Goal: Task Accomplishment & Management: Use online tool/utility

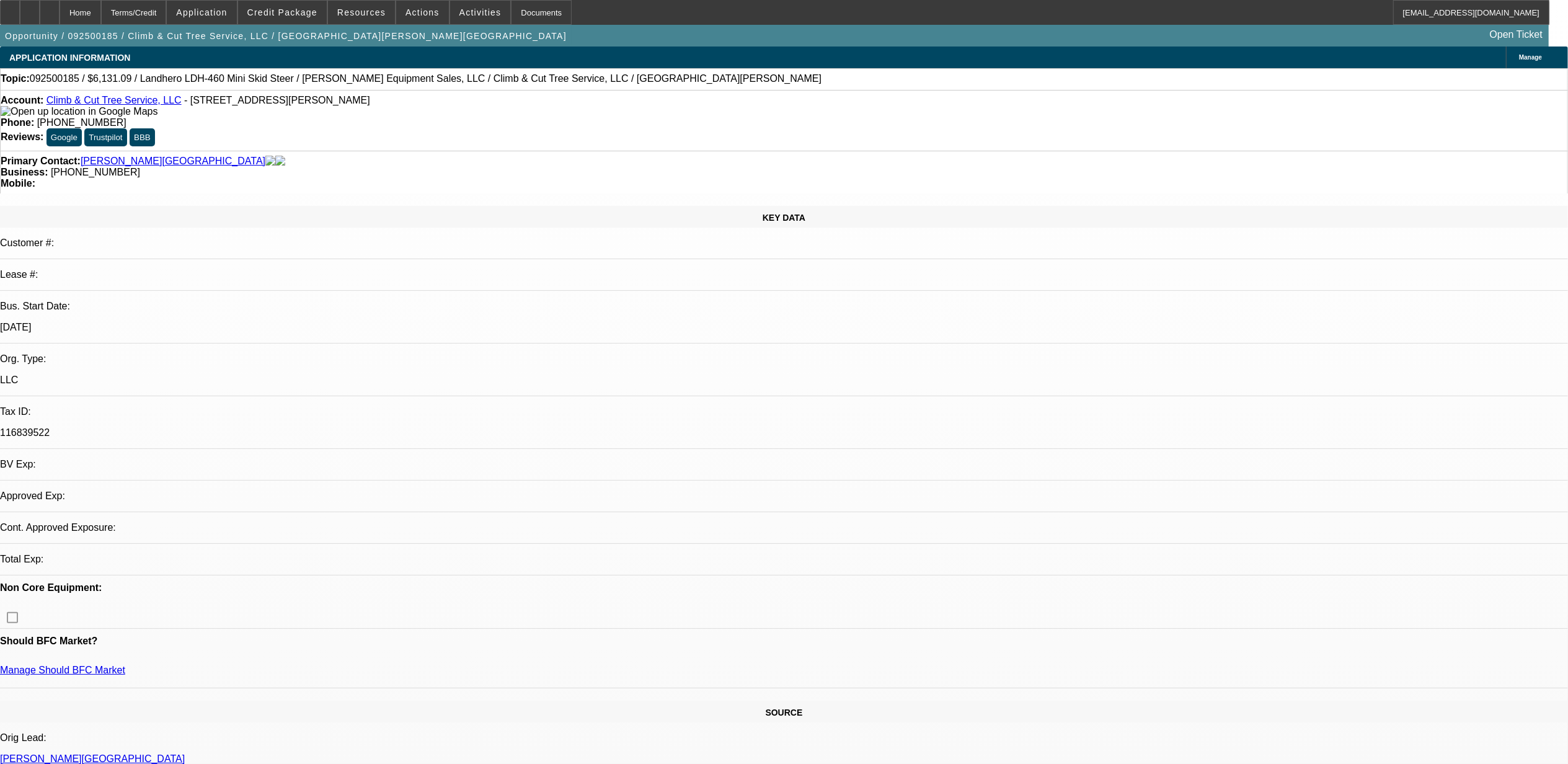
select select "0.15"
select select "2"
select select "0.1"
select select "1"
select select "2"
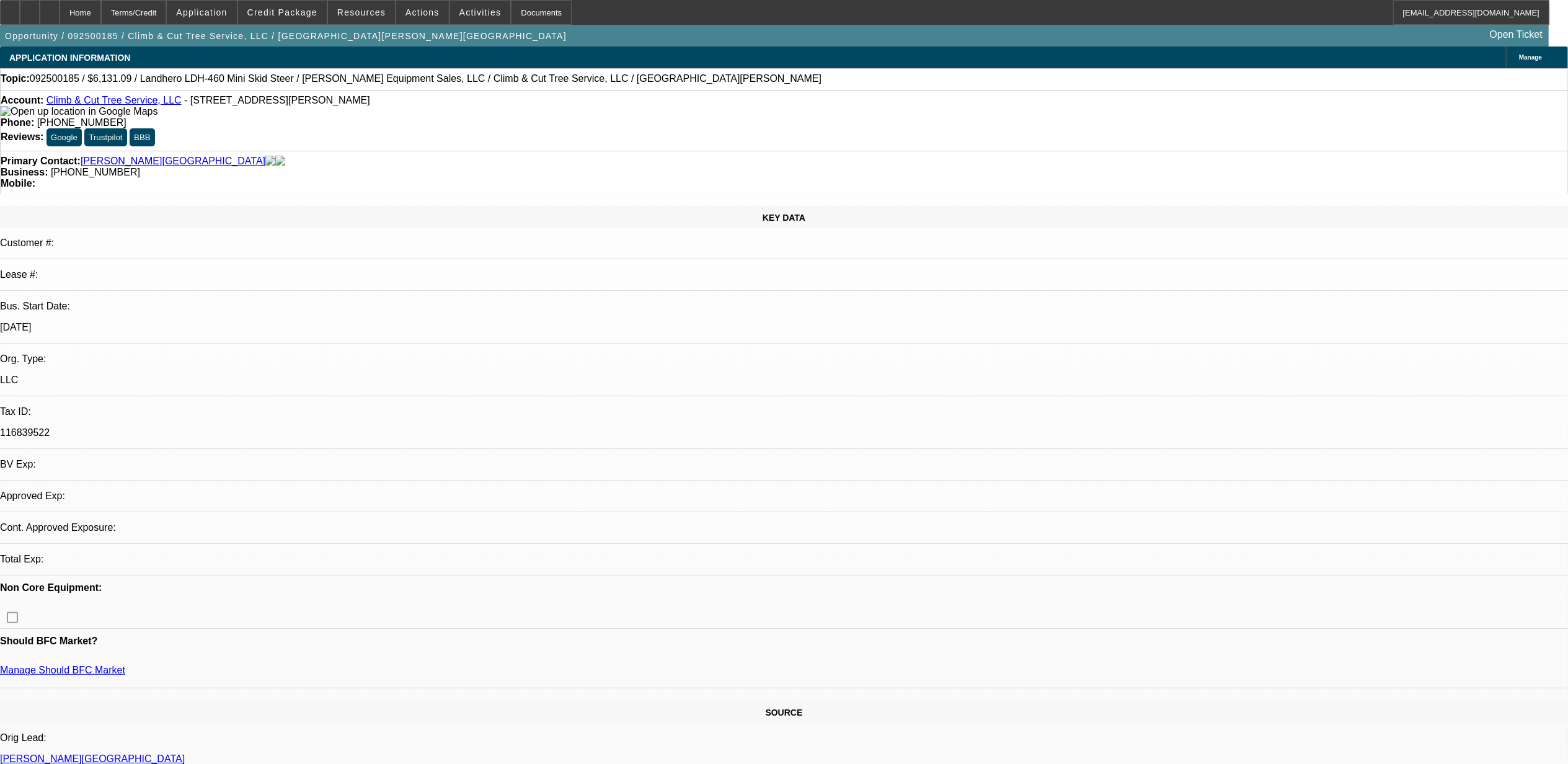
select select "4"
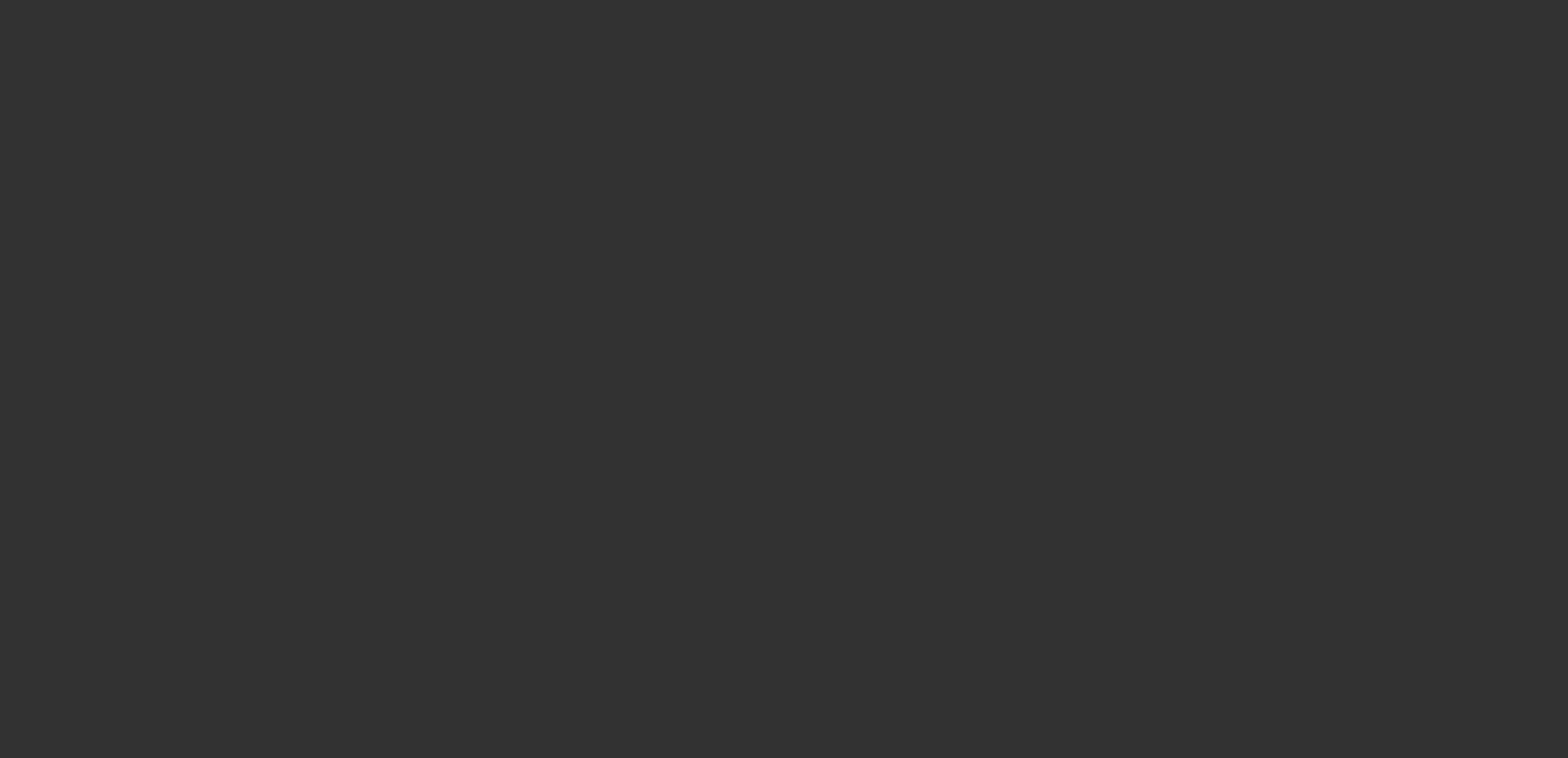
select select "0"
select select "2"
select select "0"
select select "6"
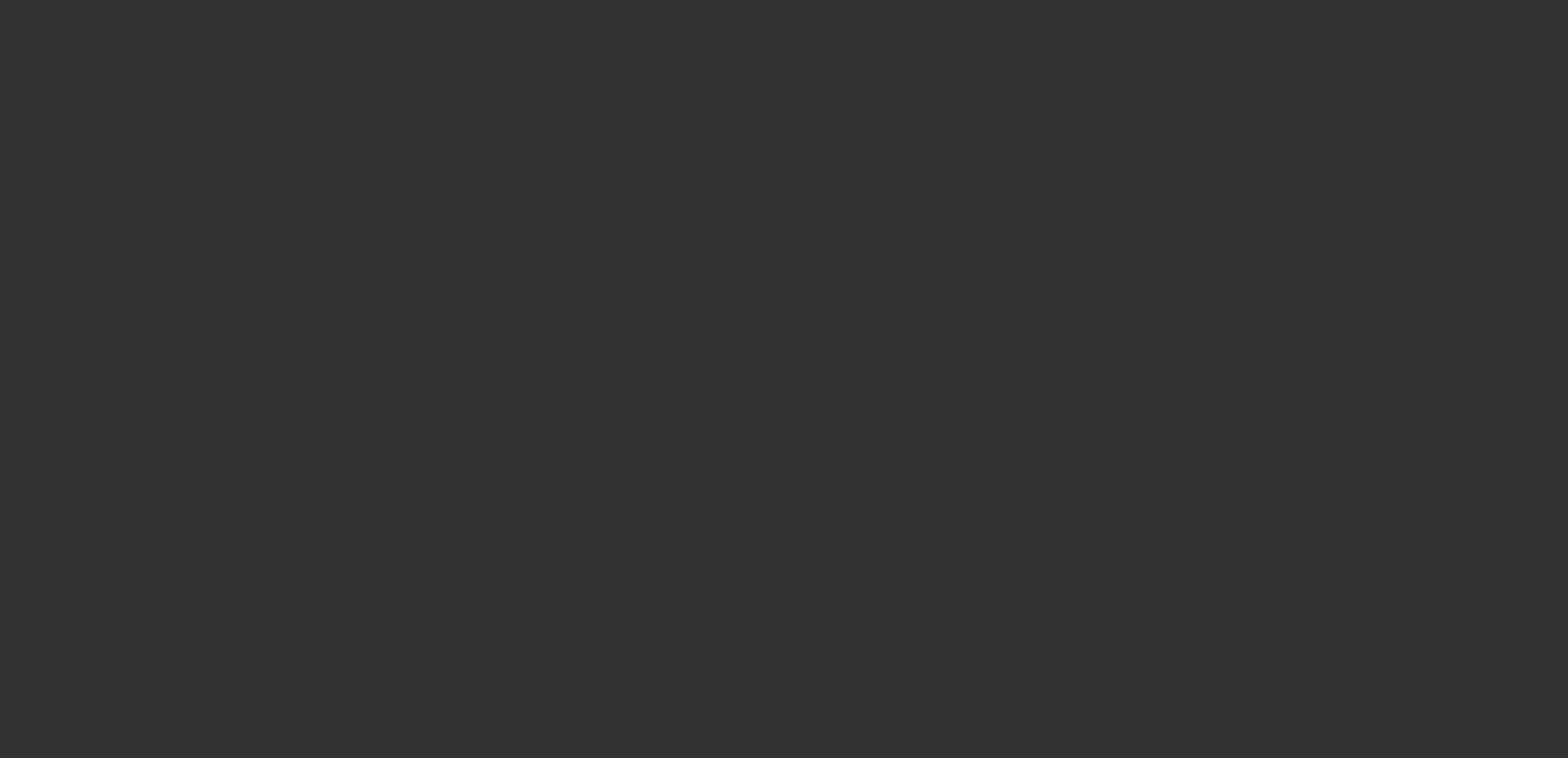
select select "0"
select select "2"
select select "0"
select select "6"
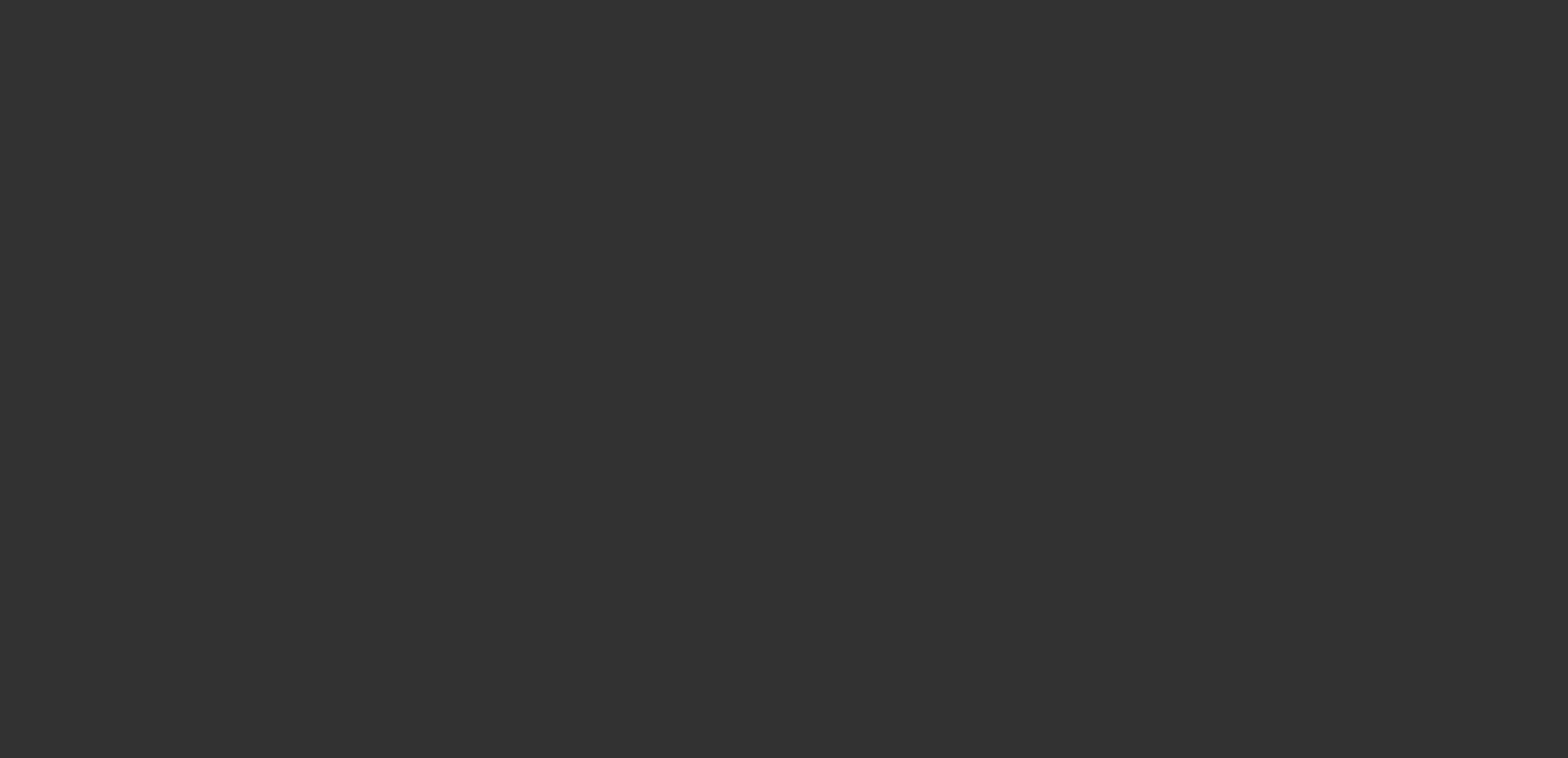
select select "0"
select select "6"
select select "0"
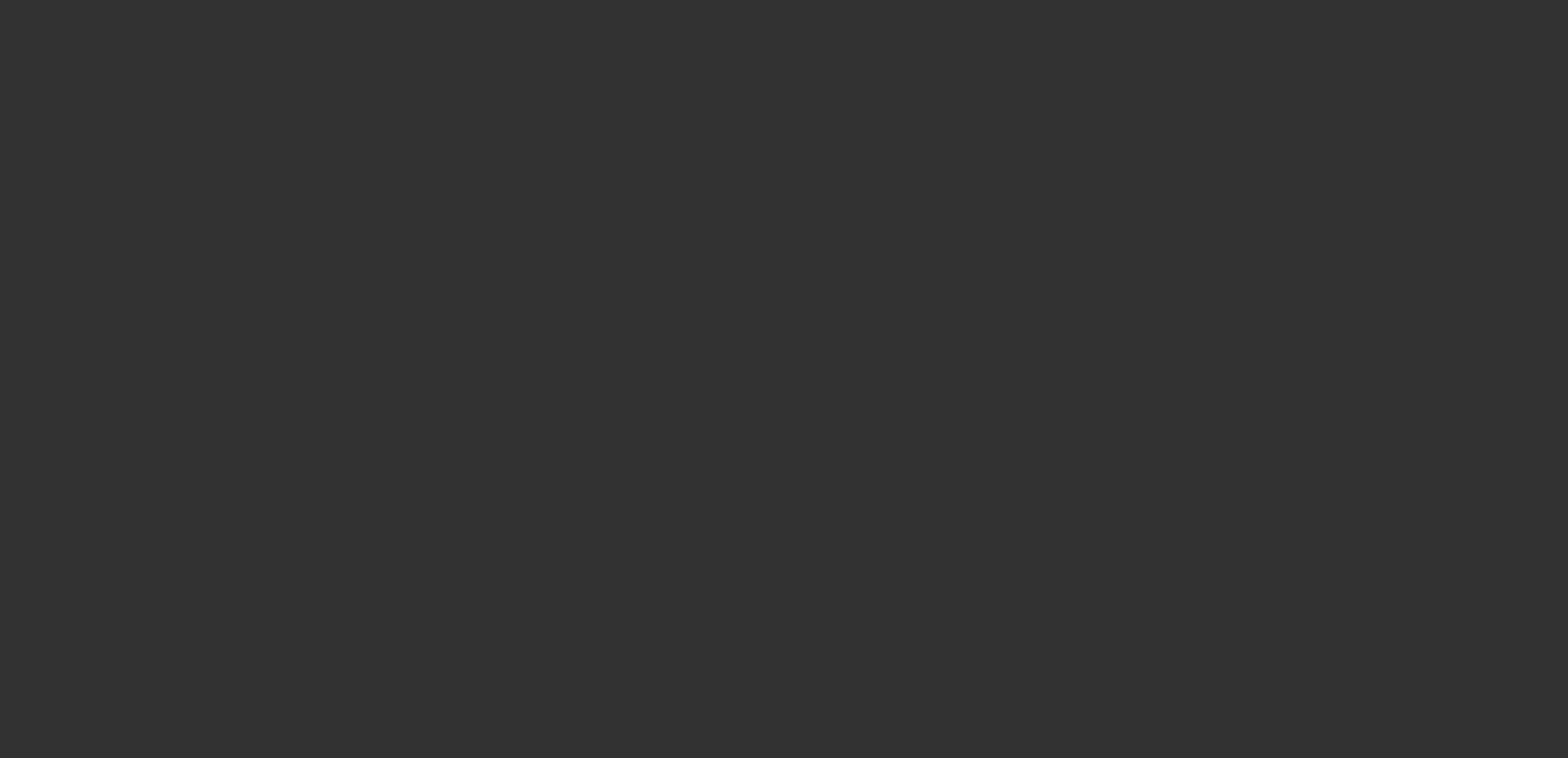
select select "0"
select select "2"
select select "0"
select select "6"
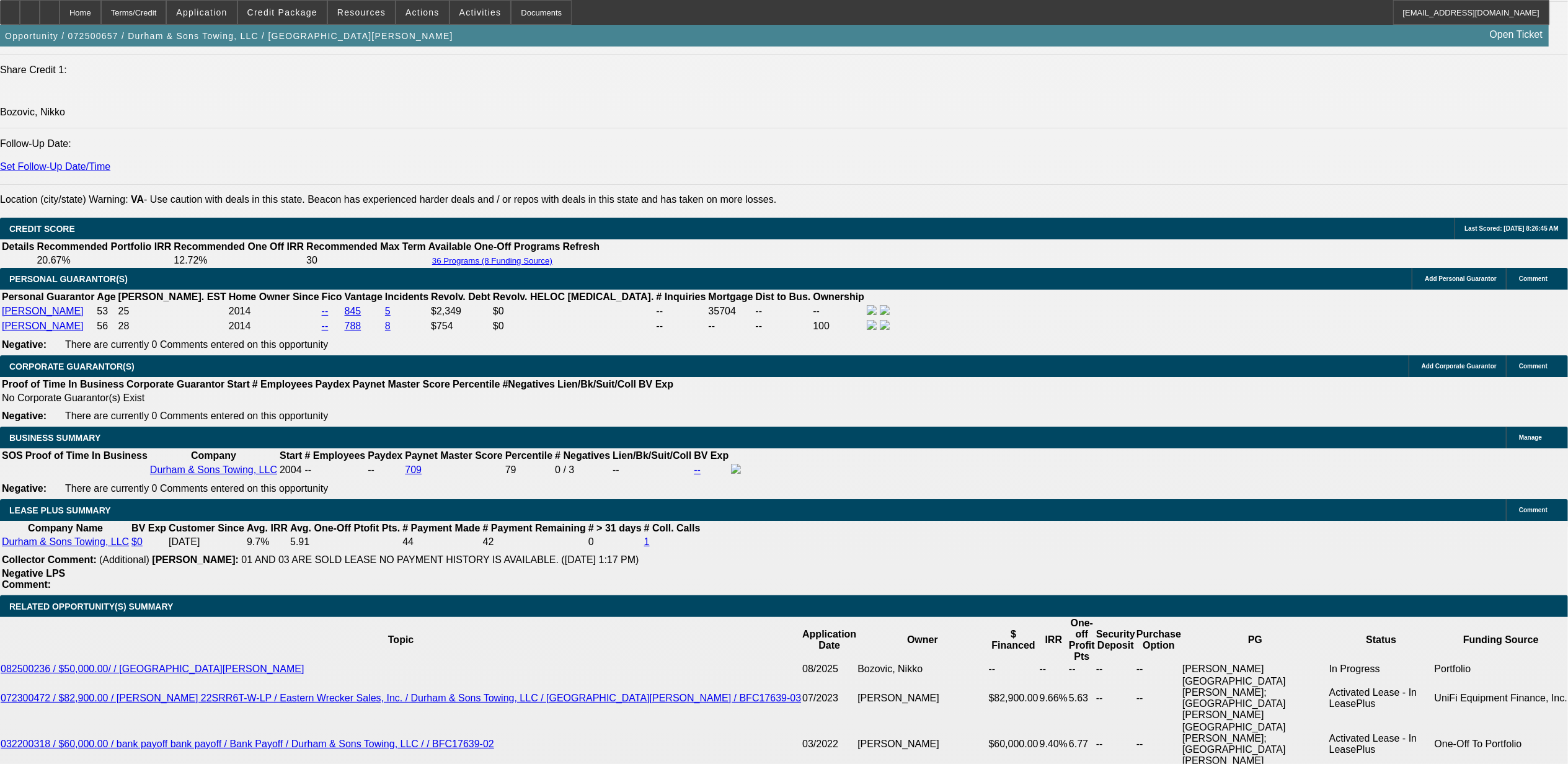
scroll to position [1736, 0]
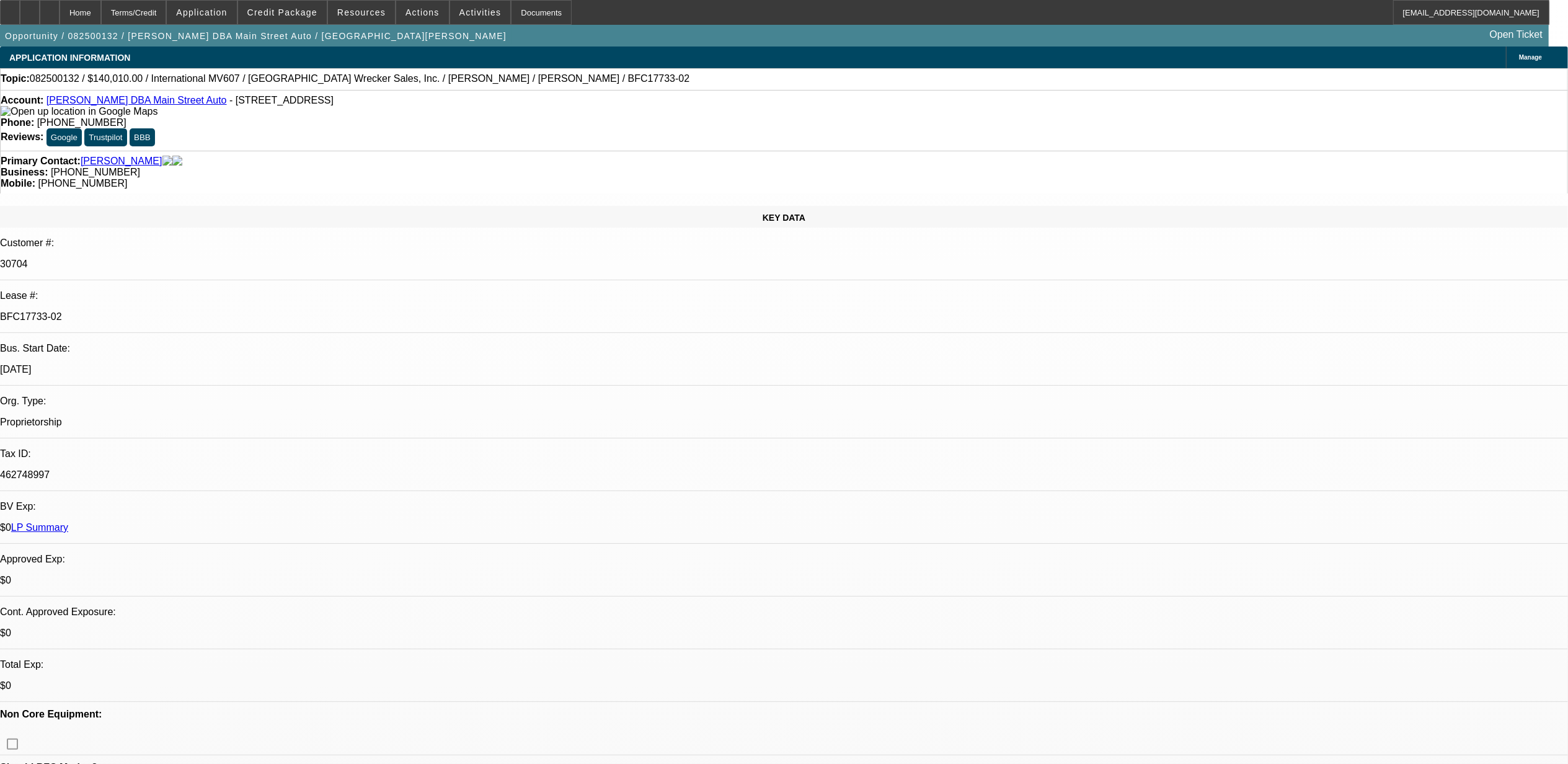
select select "0"
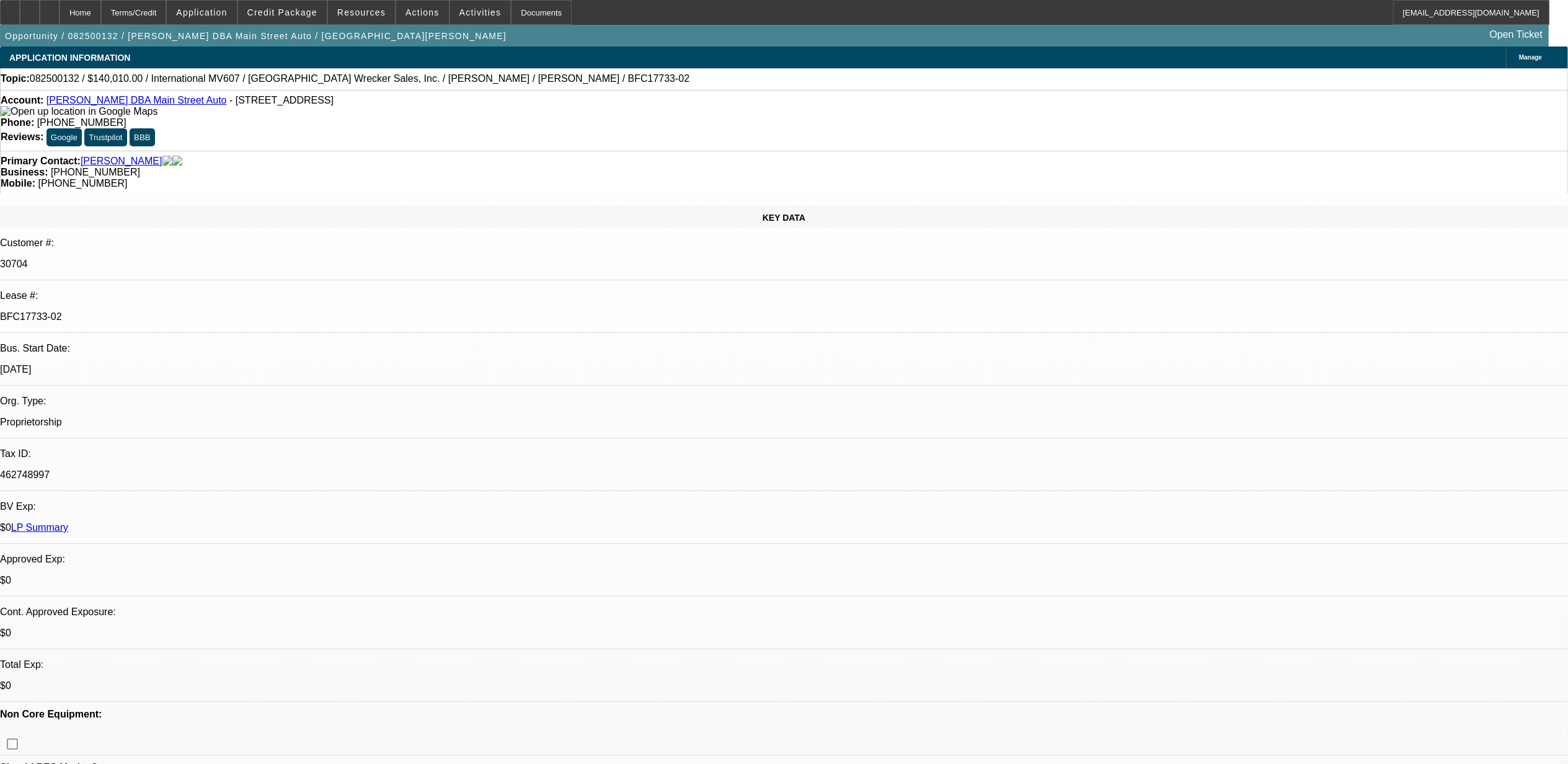
select select "0"
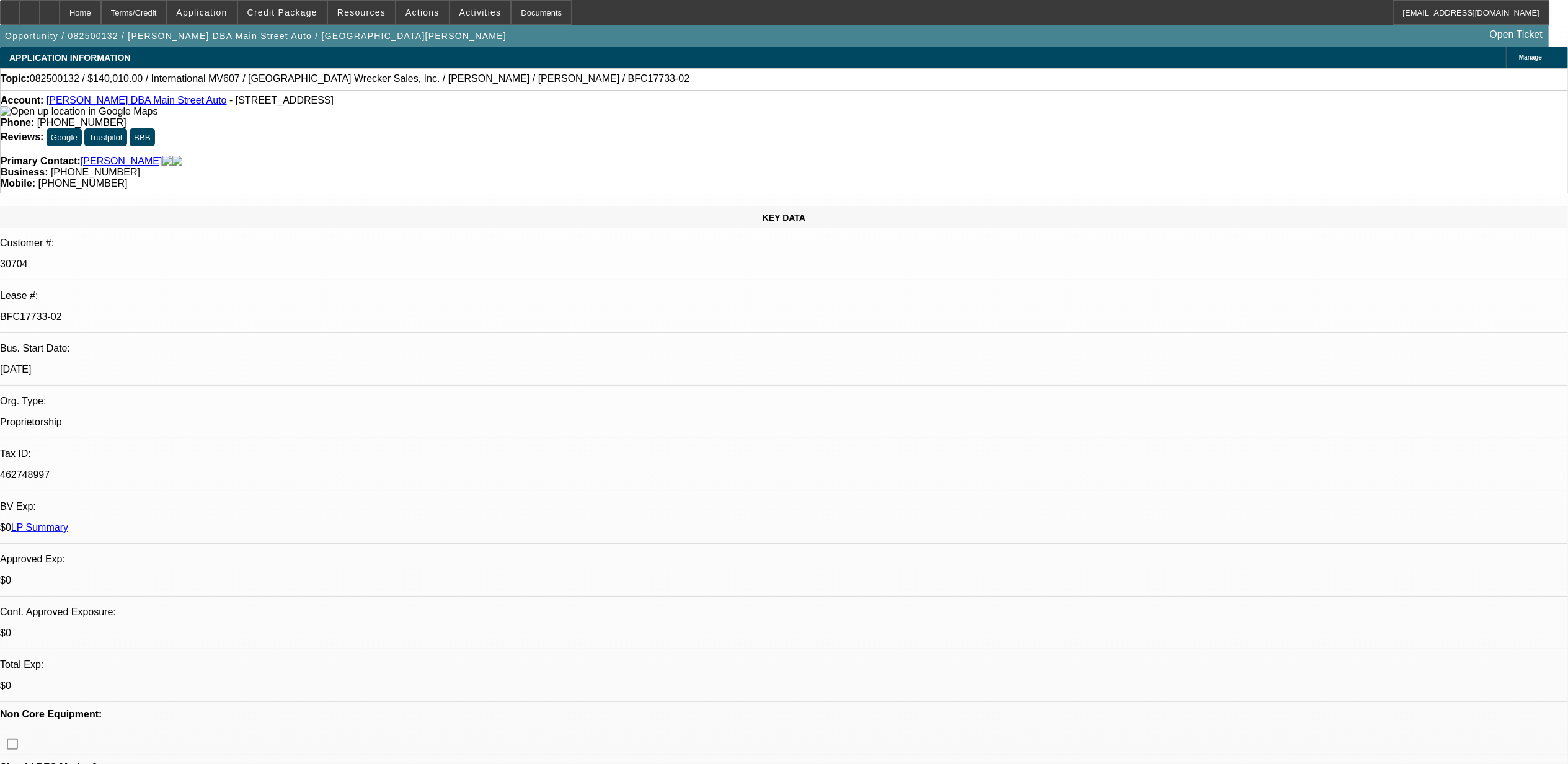
select select "0"
select select "1"
select select "2"
select select "6"
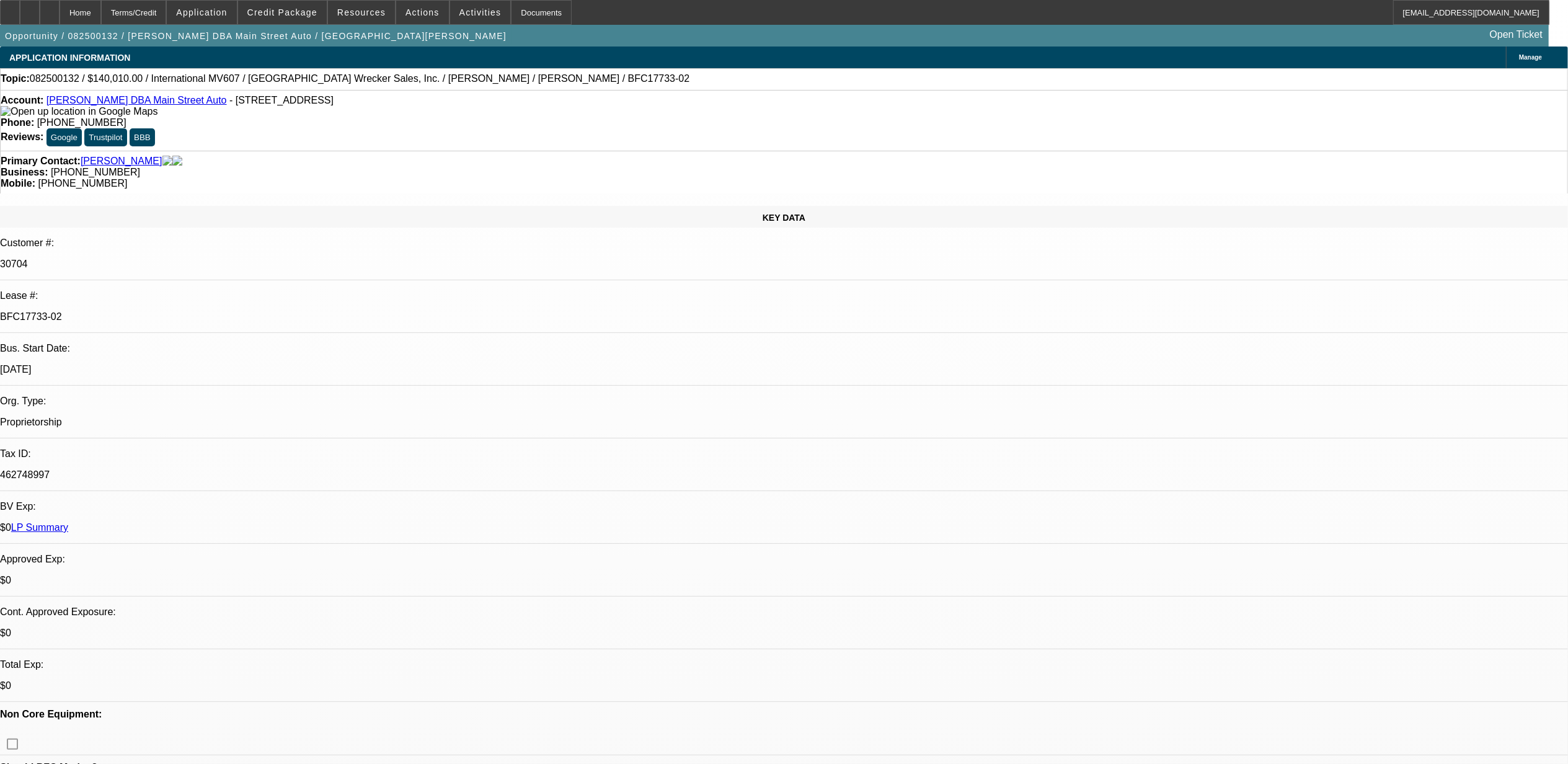
select select "1"
select select "2"
select select "6"
select select "1"
select select "2"
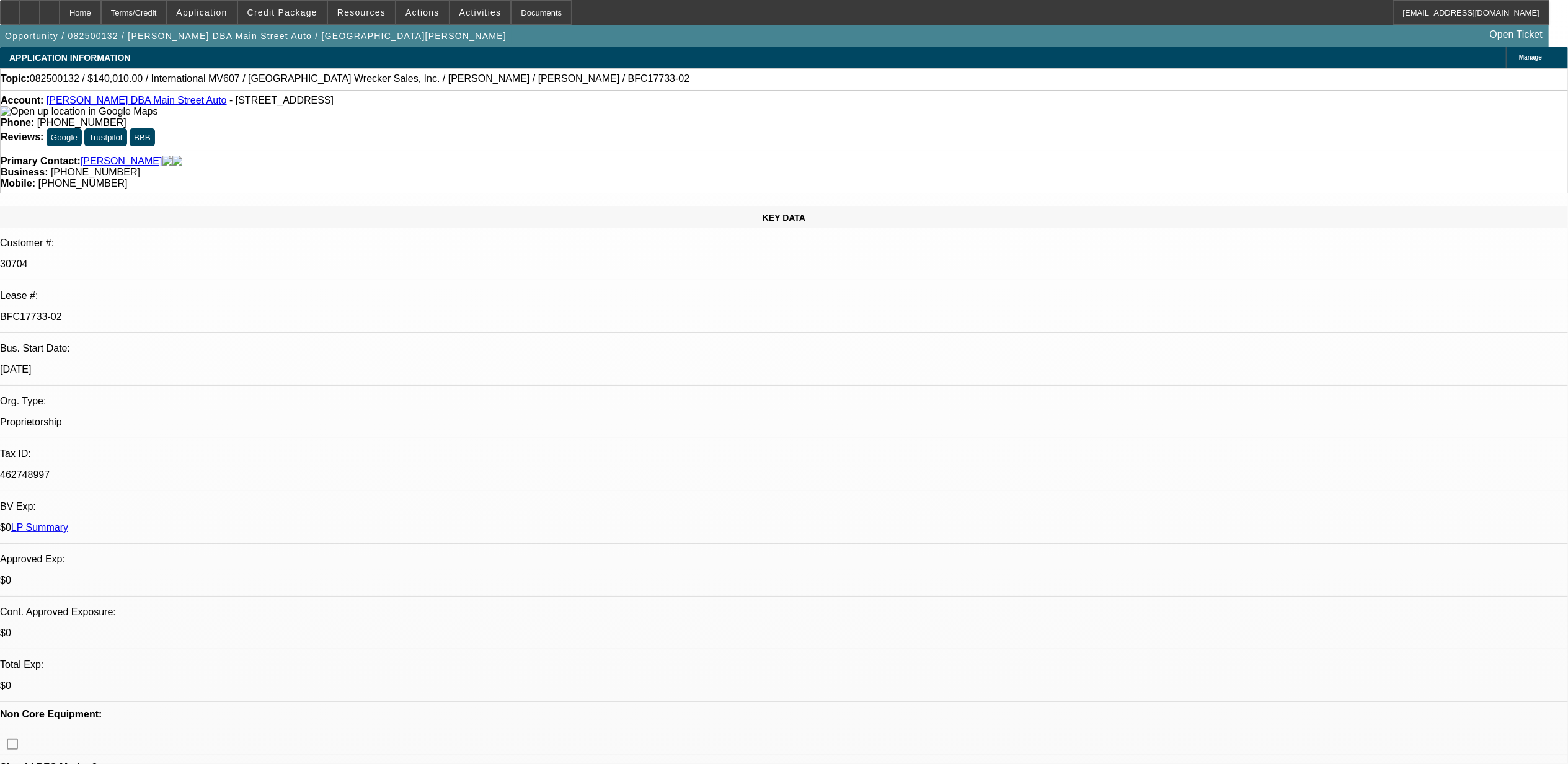
select select "6"
select select "1"
select select "6"
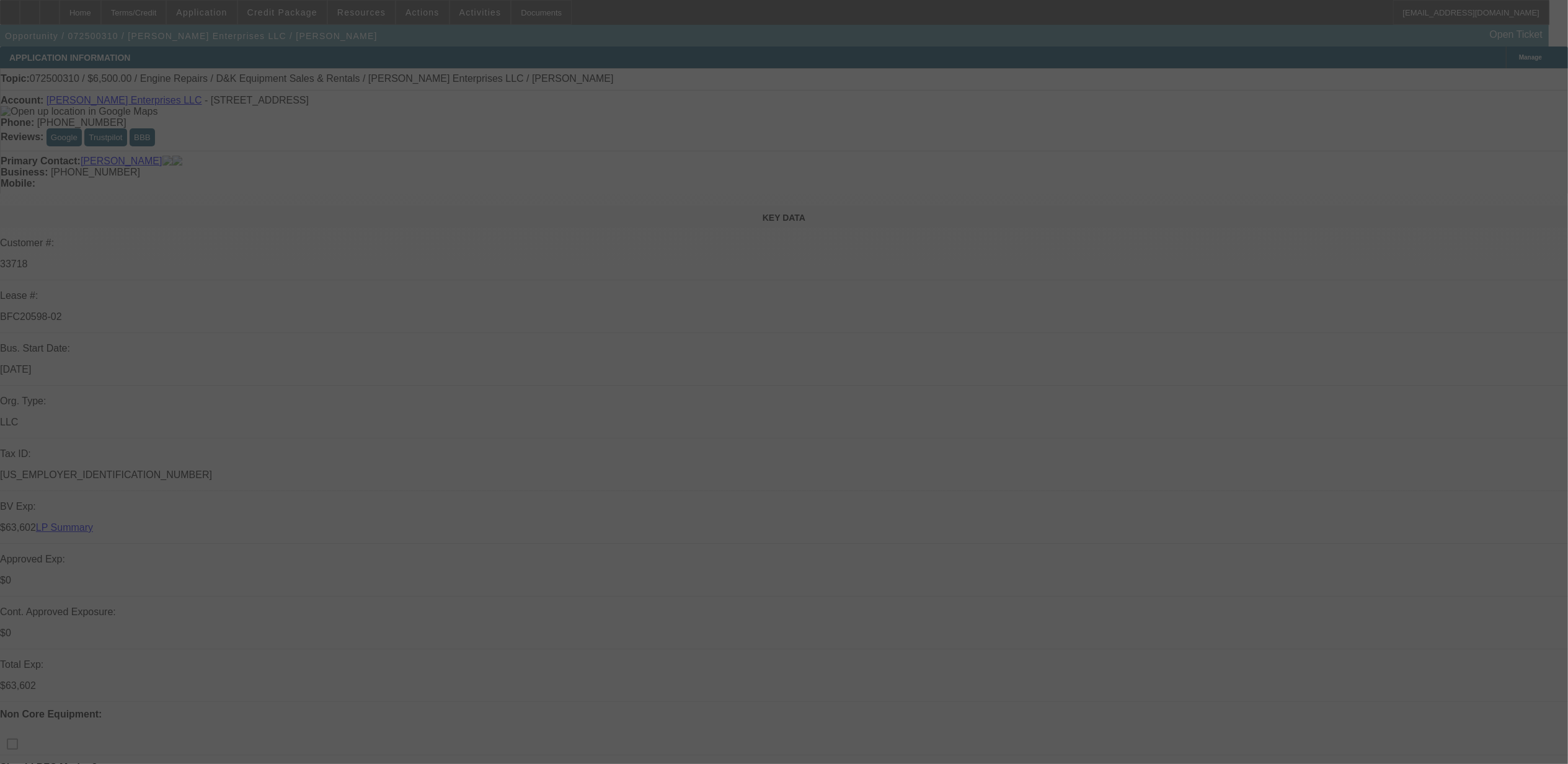
select select "0"
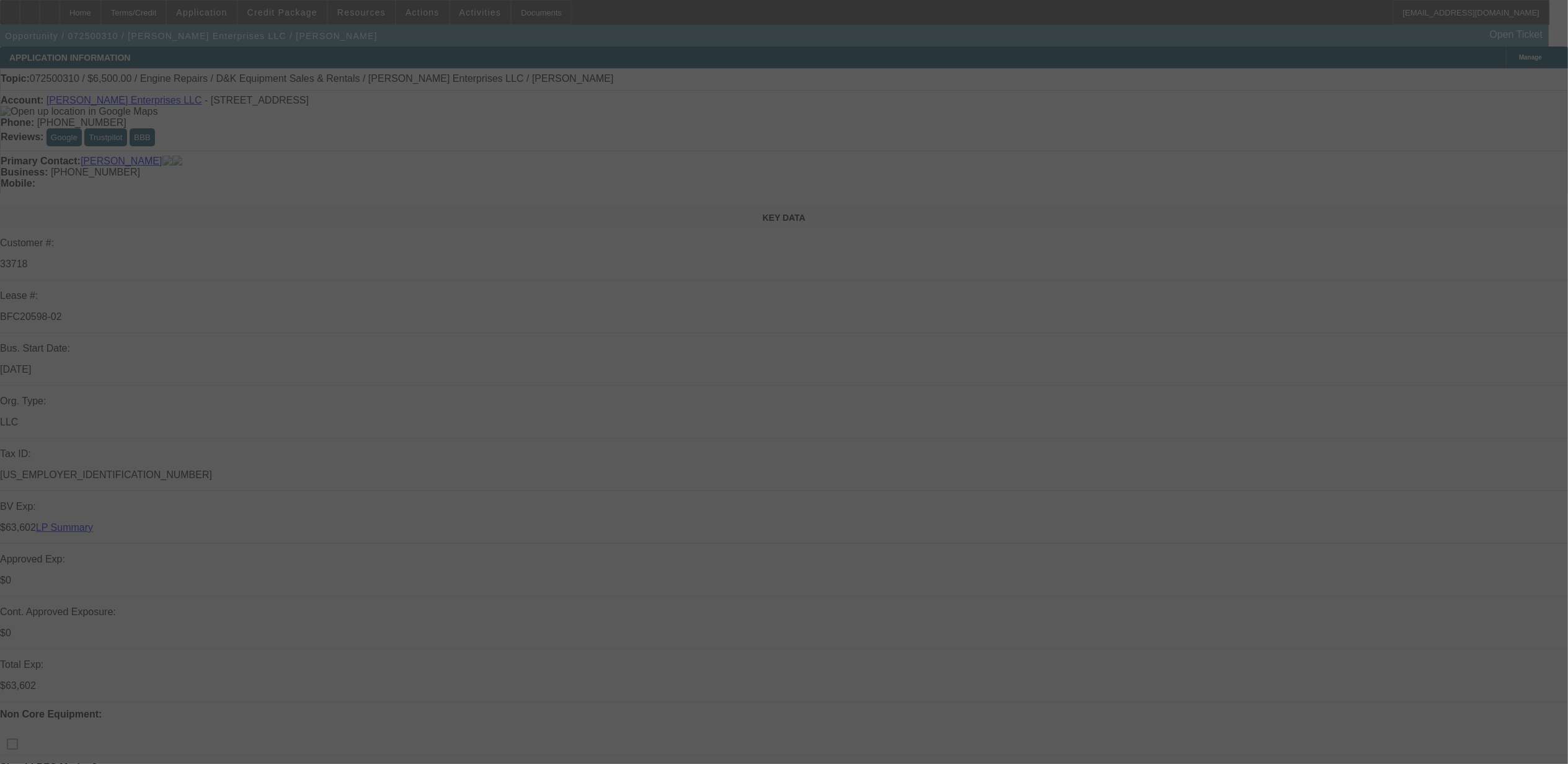
select select "0"
select select "0.1"
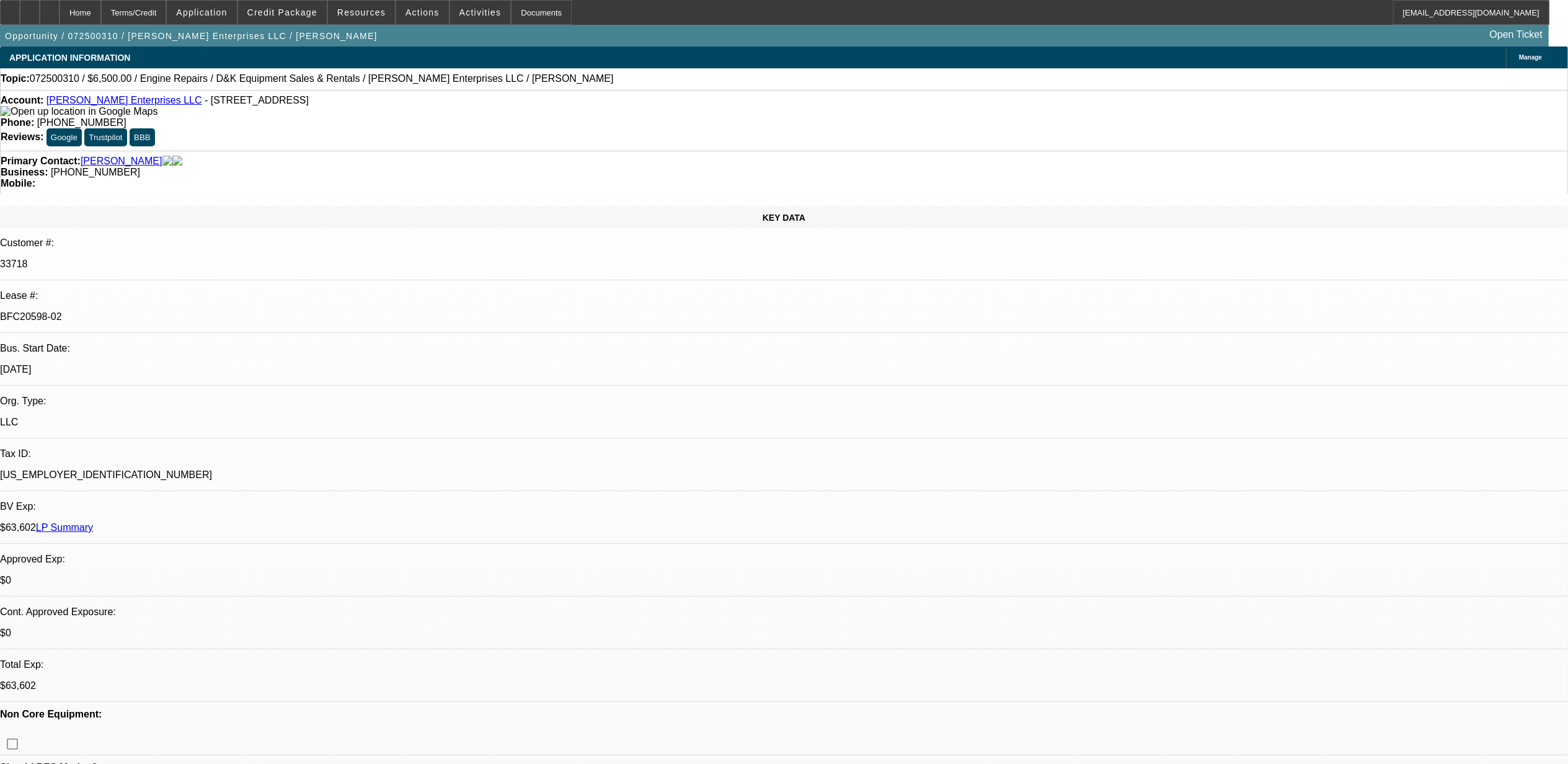
select select "1"
select select "2"
select select "6"
select select "1"
select select "2"
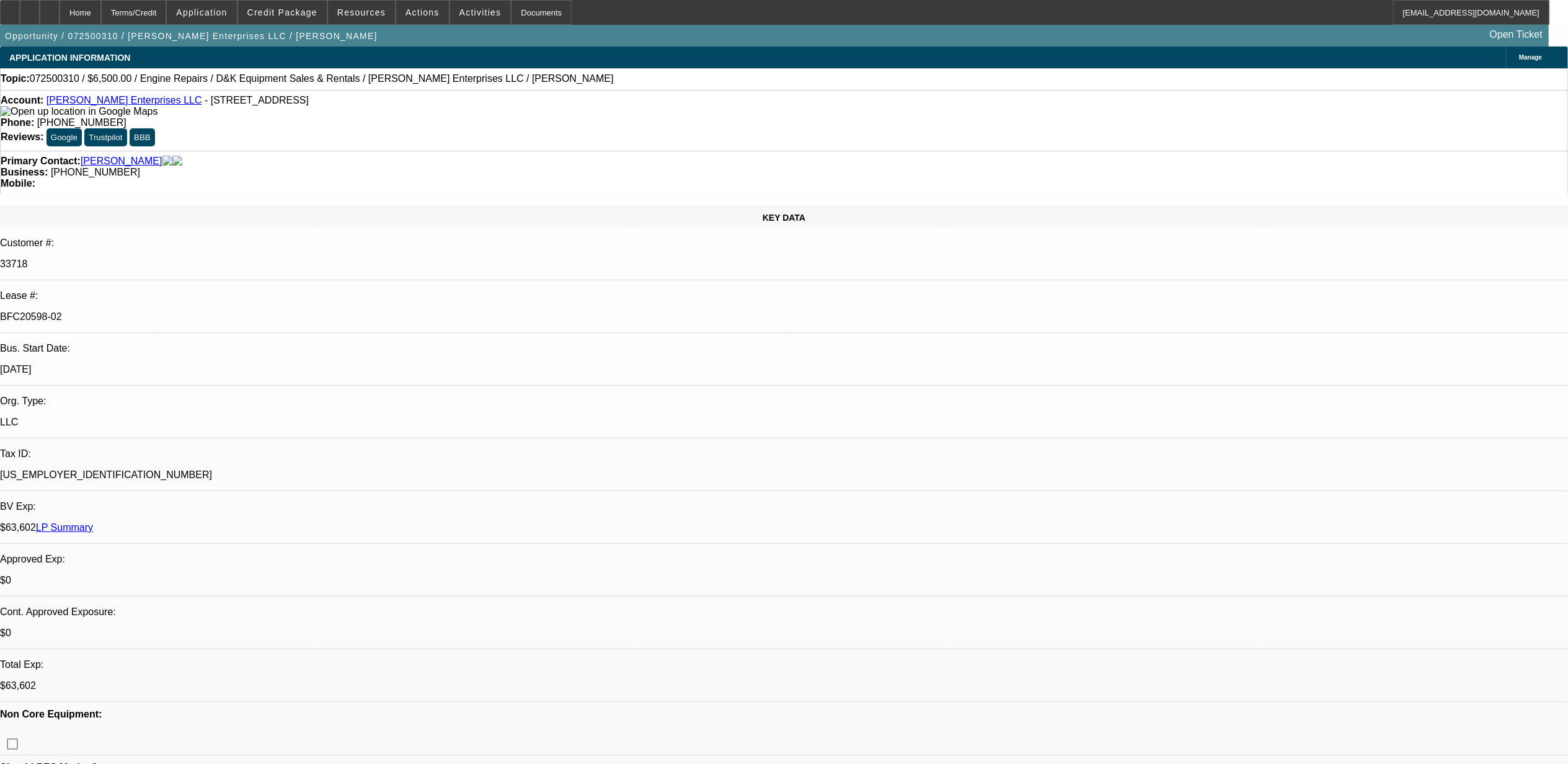
select select "6"
select select "1"
select select "2"
select select "6"
select select "1"
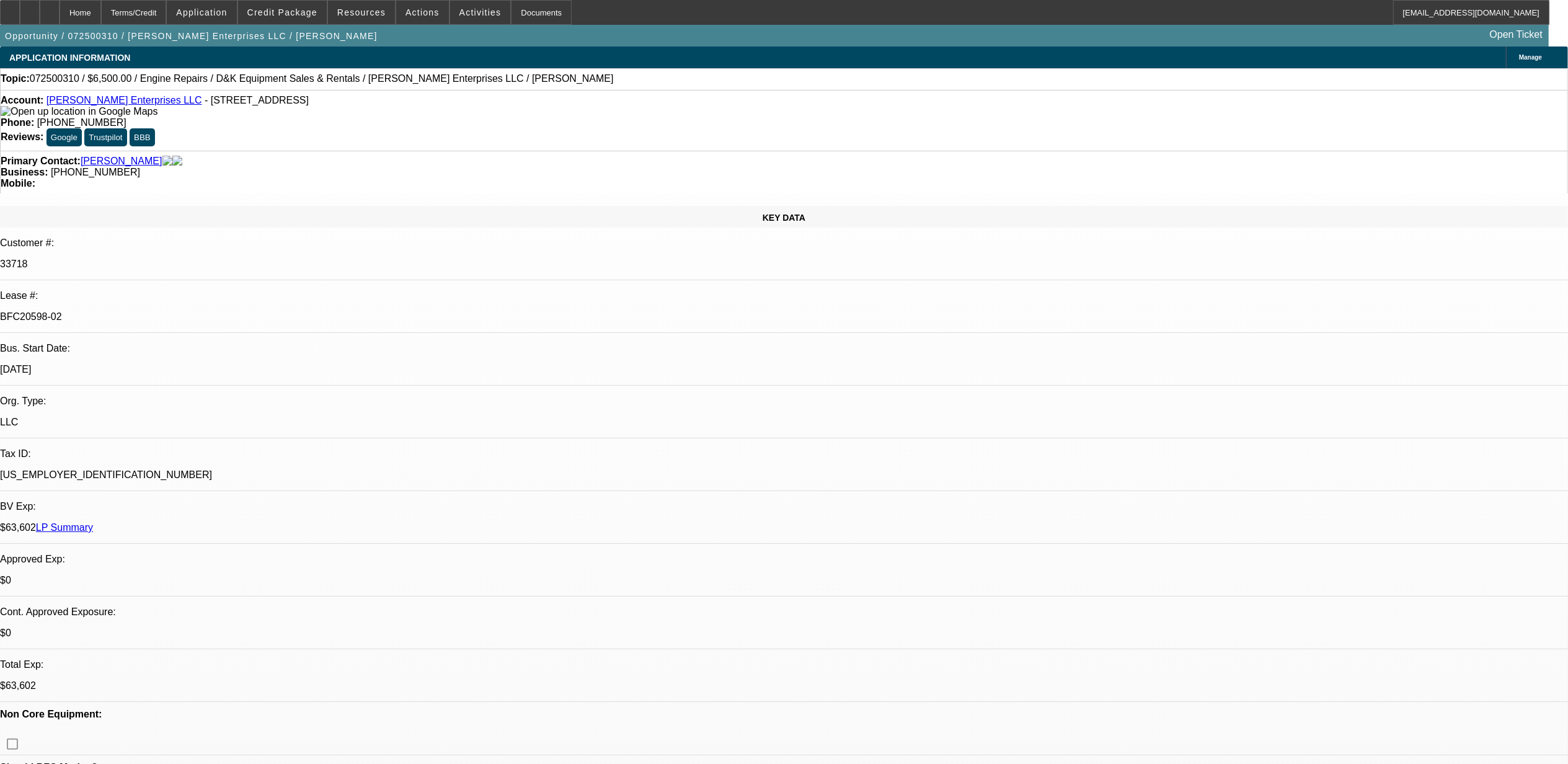
select select "2"
select select "4"
select select "0"
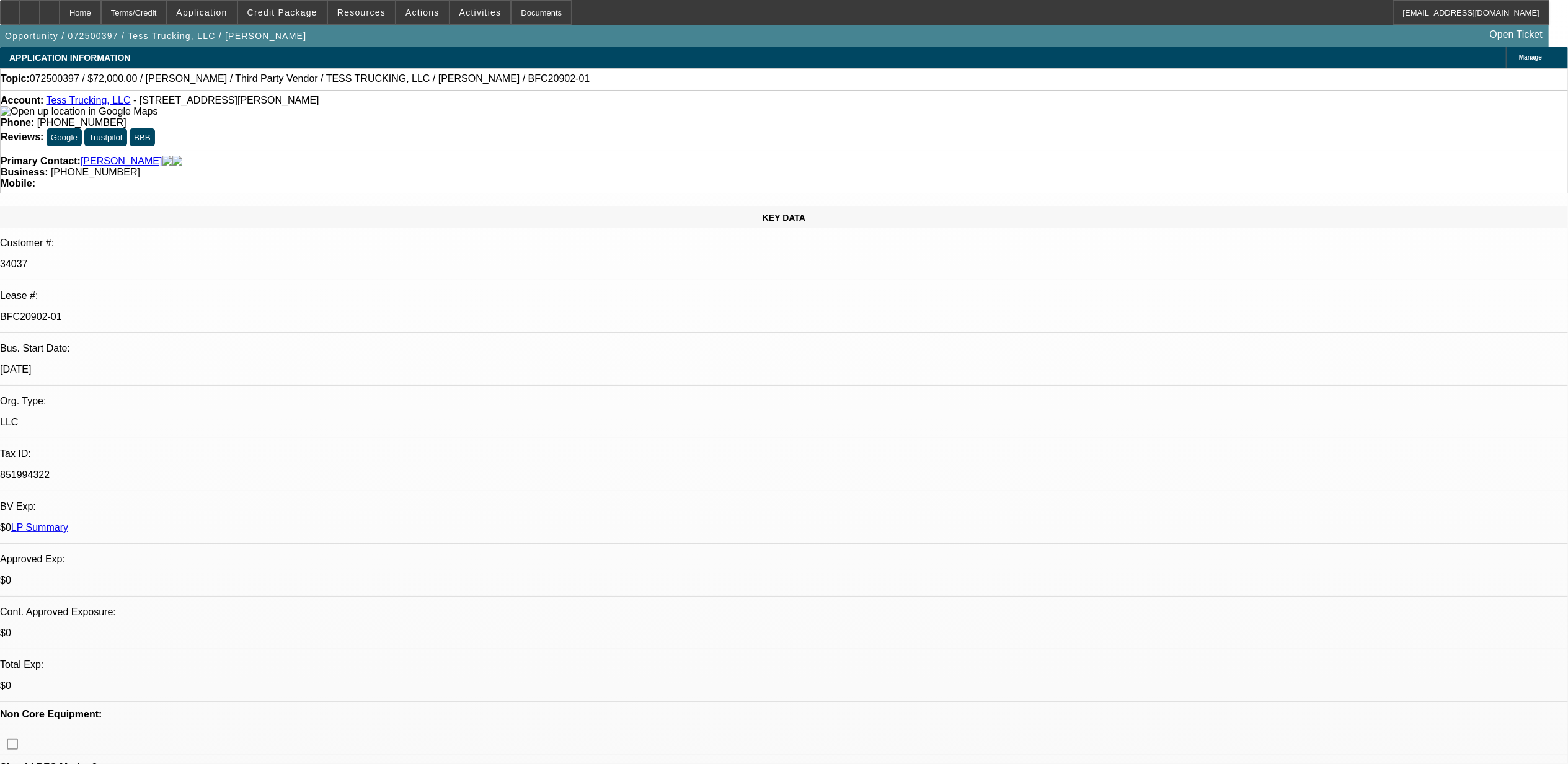
select select "0"
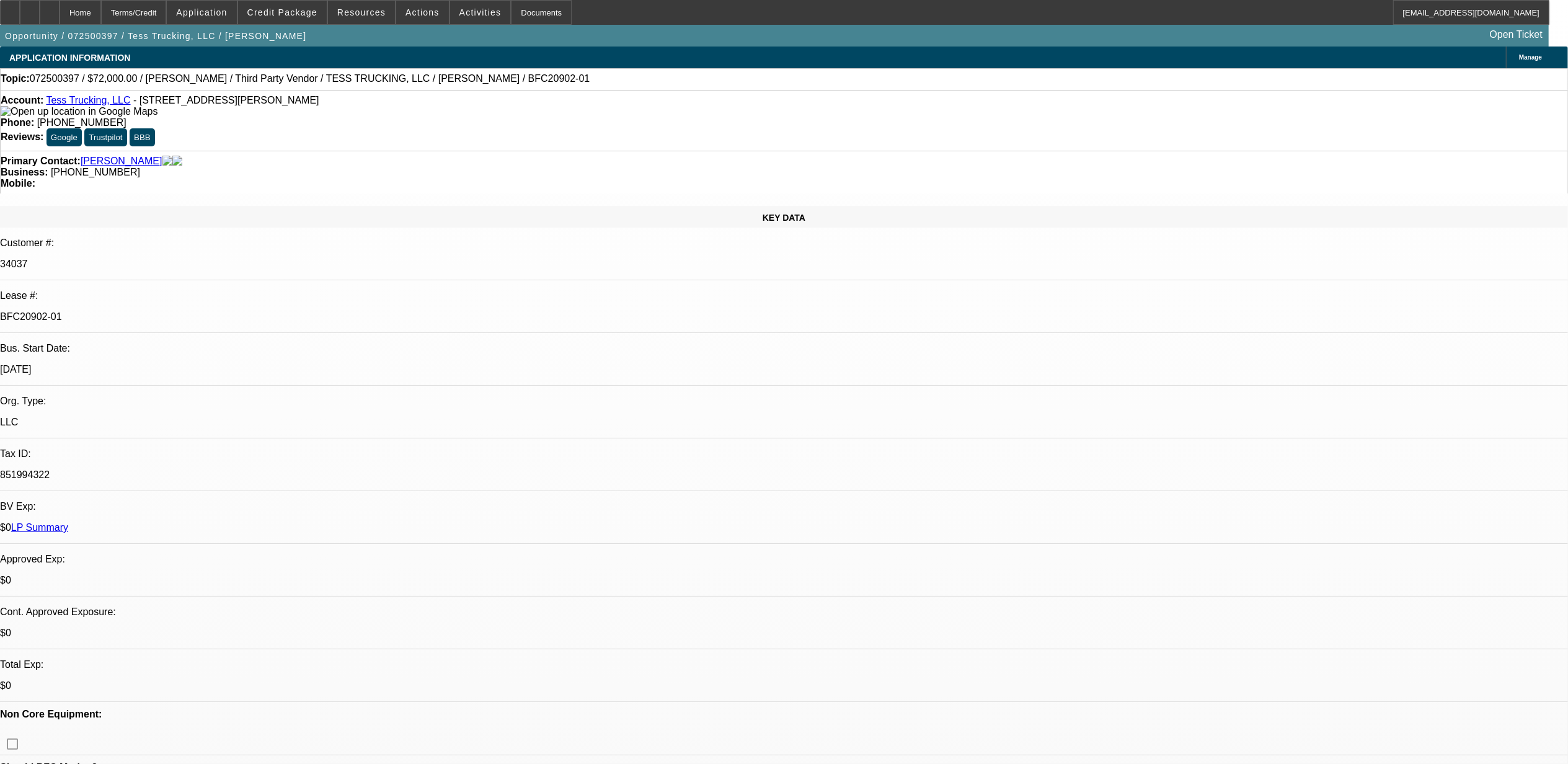
select select "0"
select select "1"
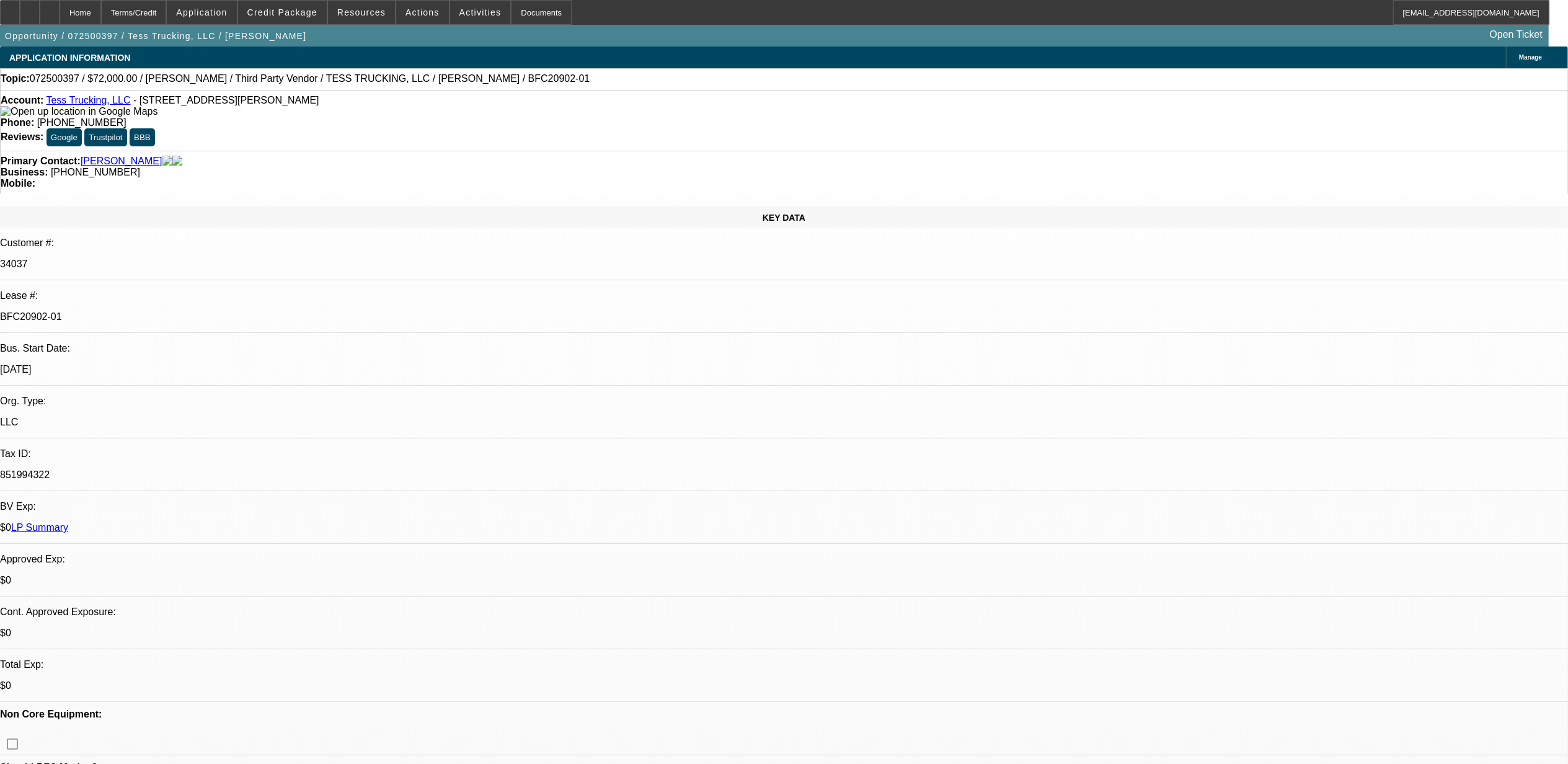
select select "2"
select select "1"
select select "2"
select select "1"
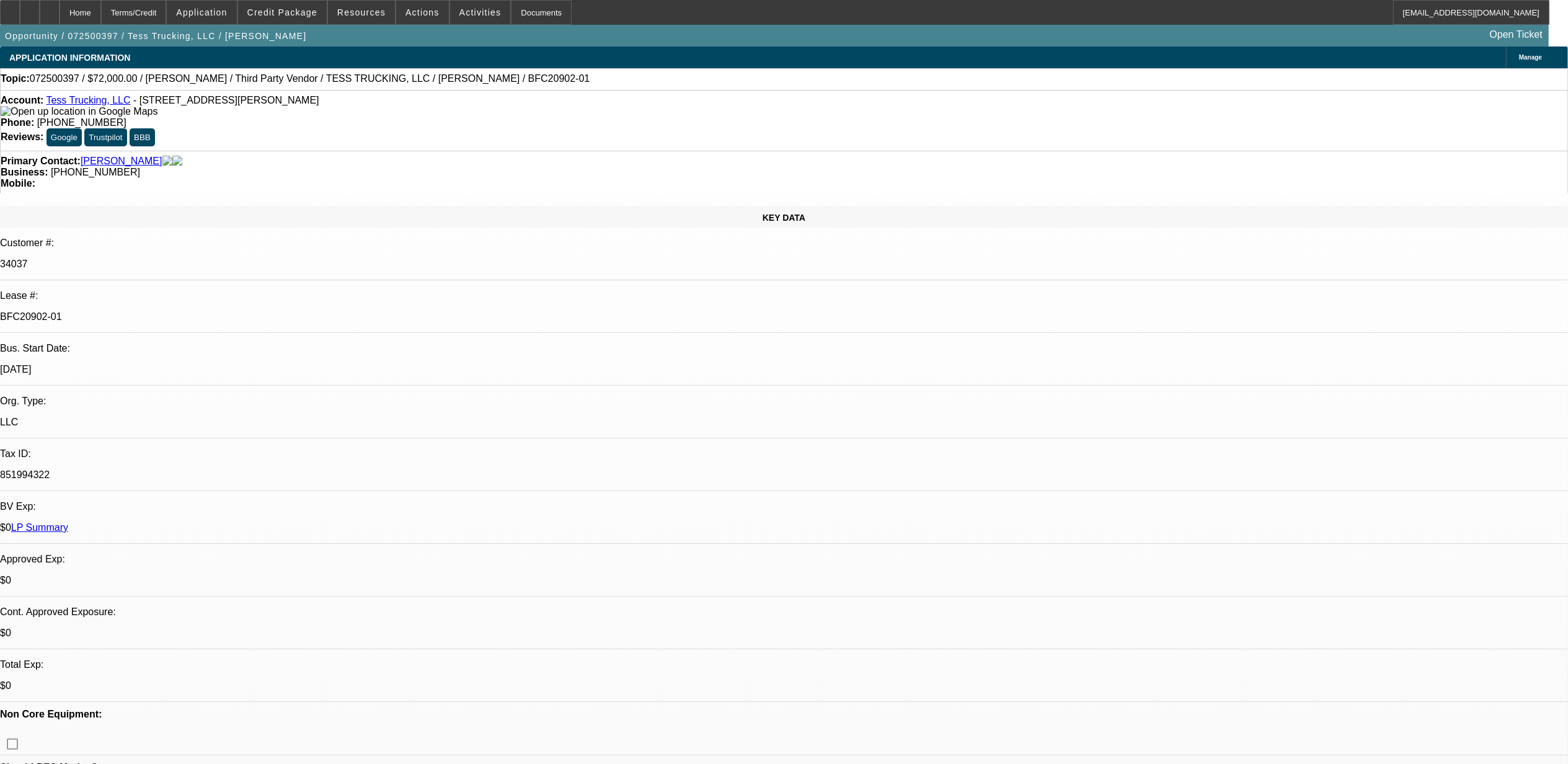
select select "1"
select select "2"
select select "1"
select select "2"
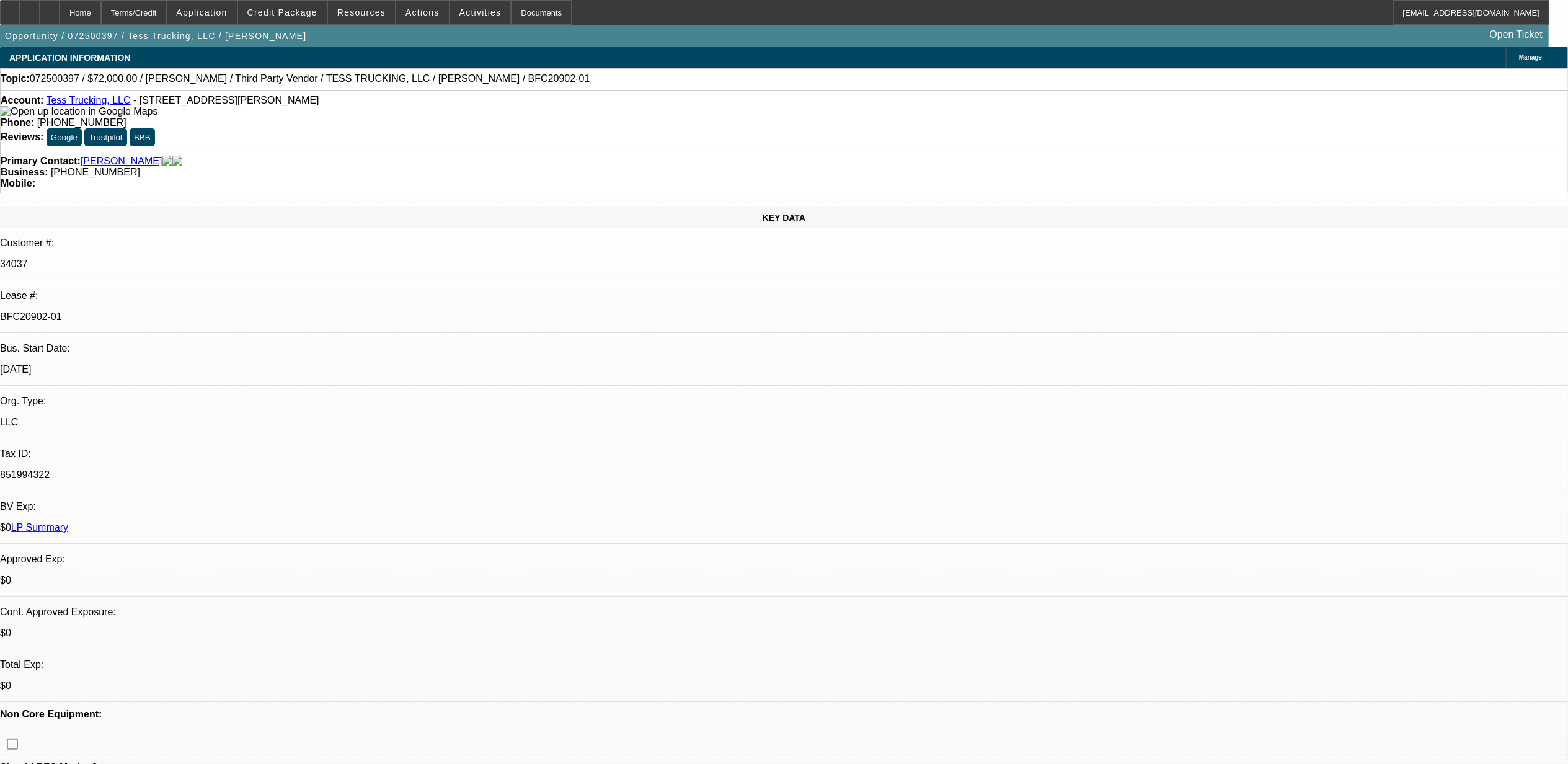
select select "1"
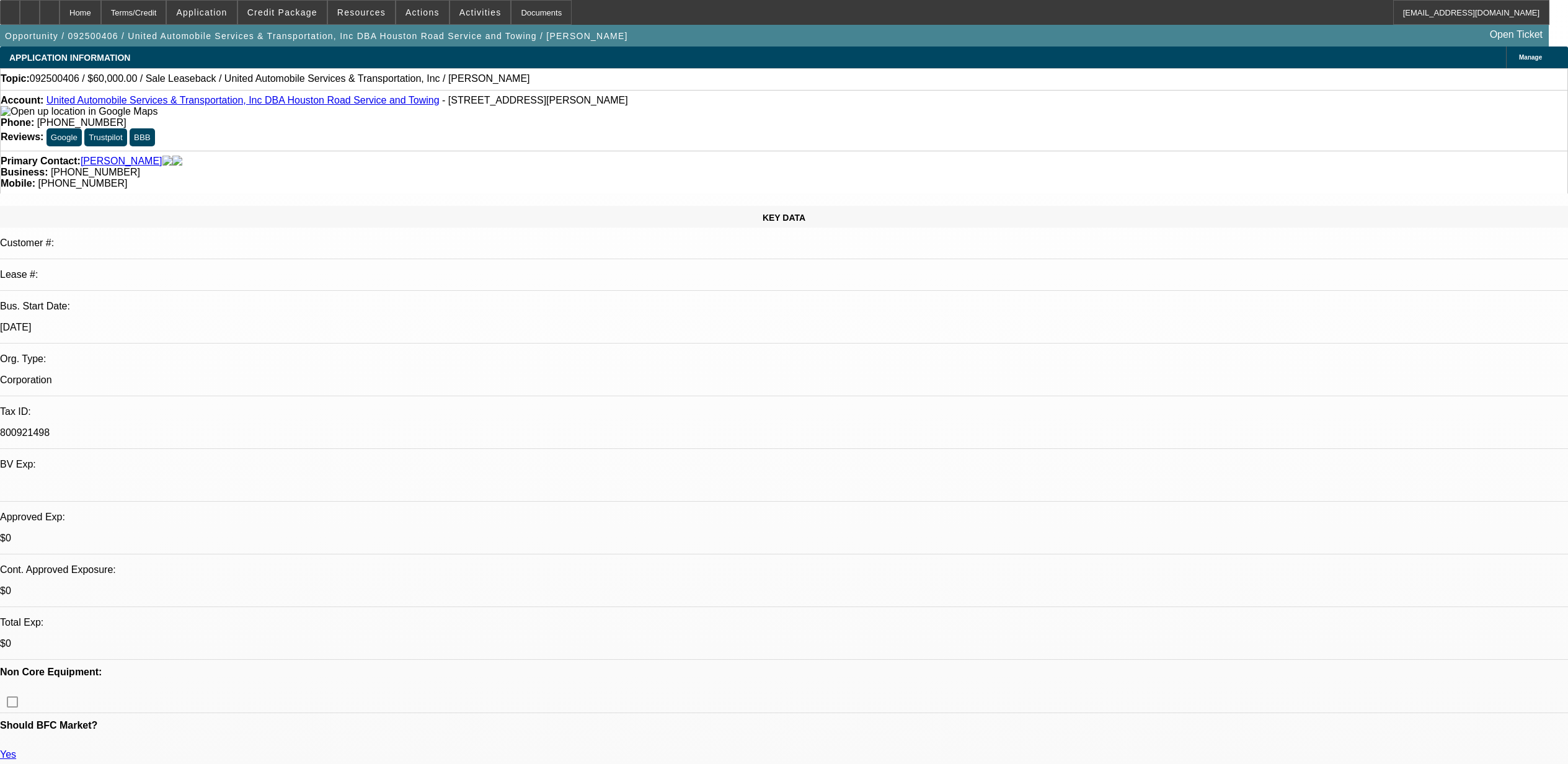
select select "0"
select select "2"
select select "0.1"
select select "4"
